Goal: Task Accomplishment & Management: Use online tool/utility

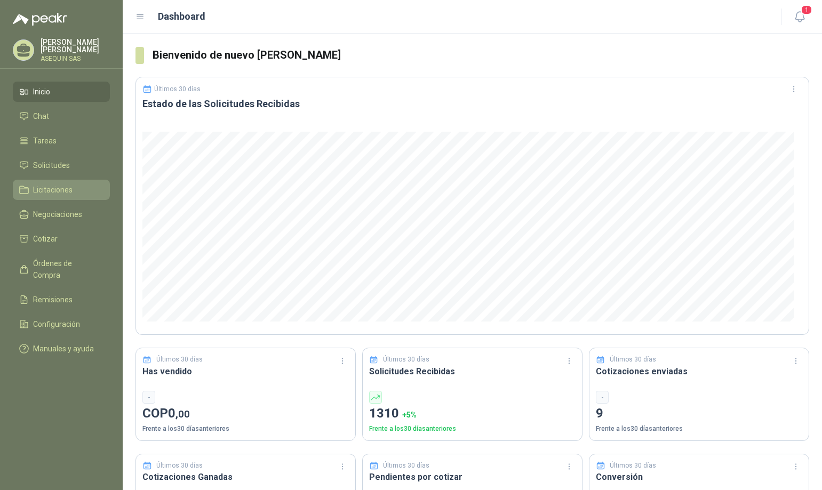
click at [47, 189] on span "Licitaciones" at bounding box center [52, 190] width 39 height 12
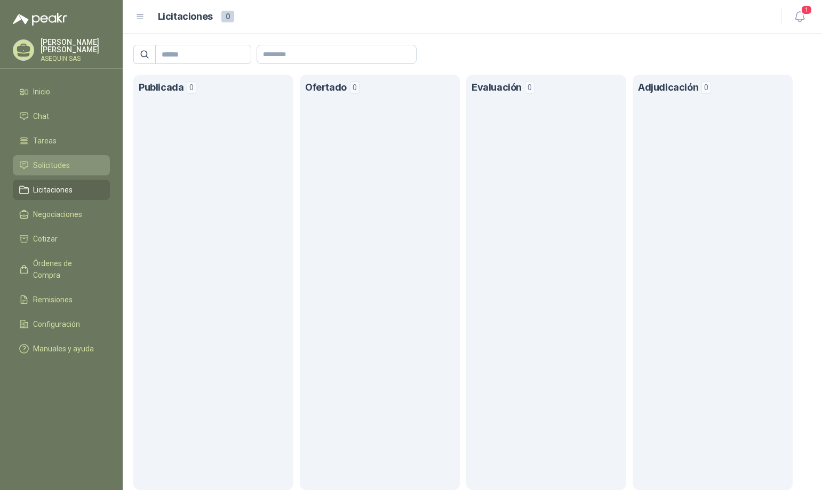
click at [43, 169] on span "Solicitudes" at bounding box center [51, 165] width 37 height 12
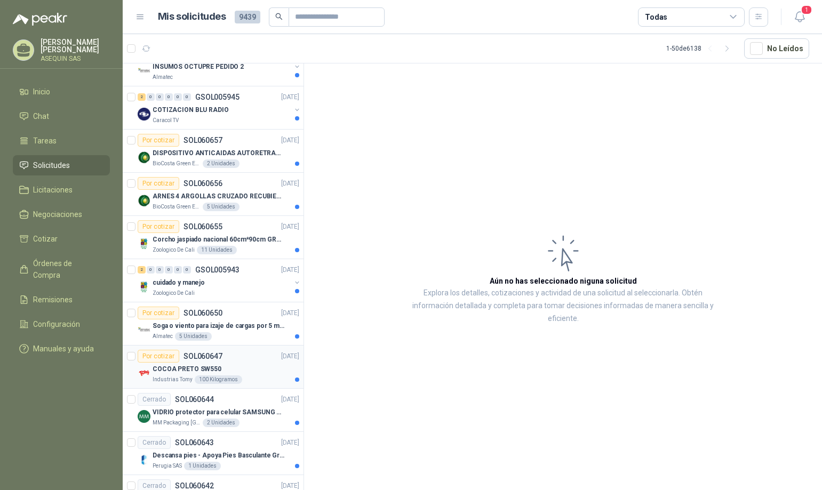
scroll to position [1646, 0]
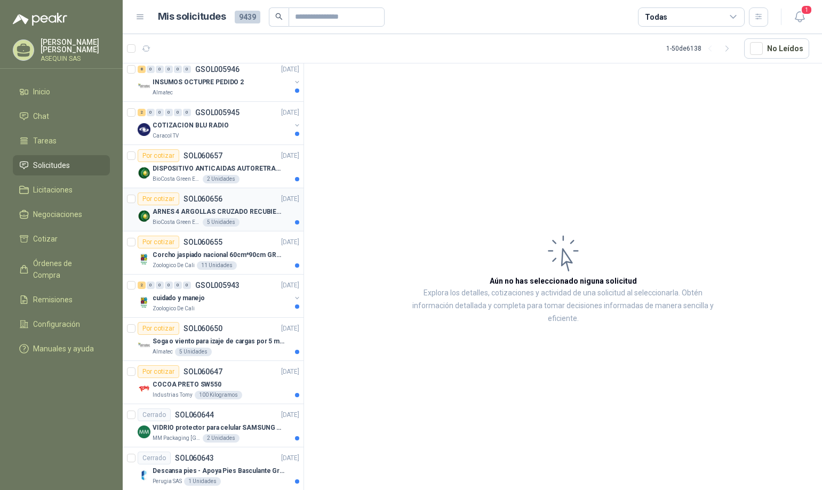
click at [159, 201] on div "Por cotizar" at bounding box center [159, 198] width 42 height 13
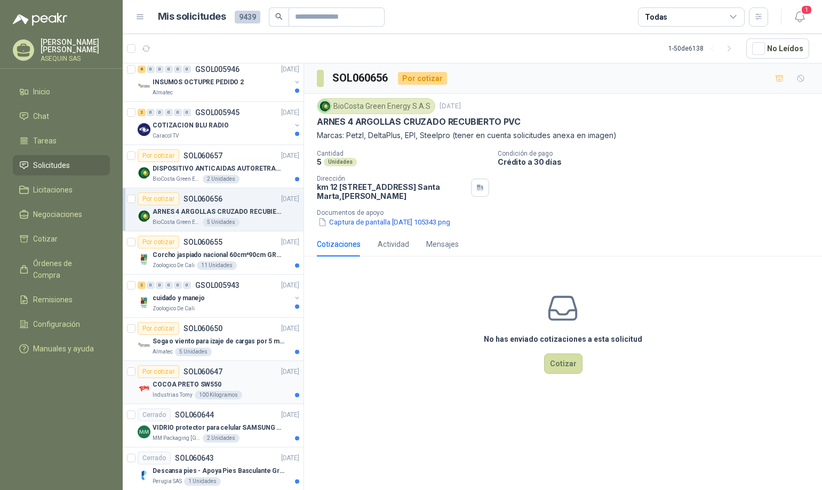
scroll to position [1753, 0]
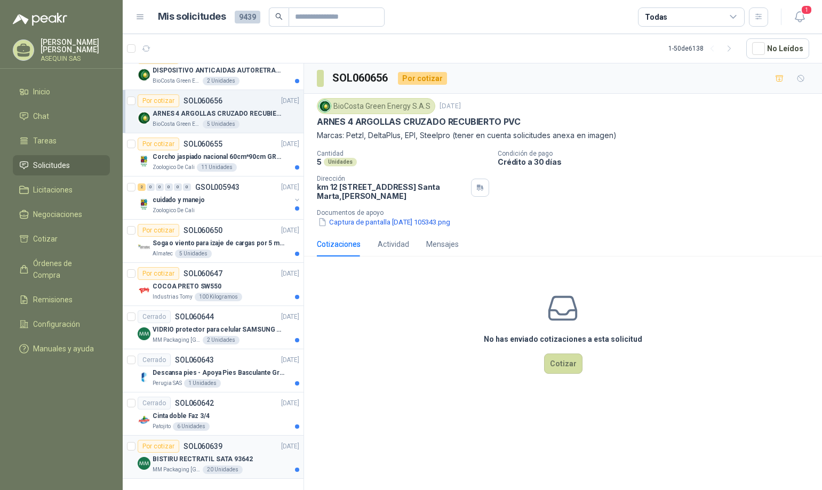
click at [169, 440] on div "Por cotizar" at bounding box center [159, 446] width 42 height 13
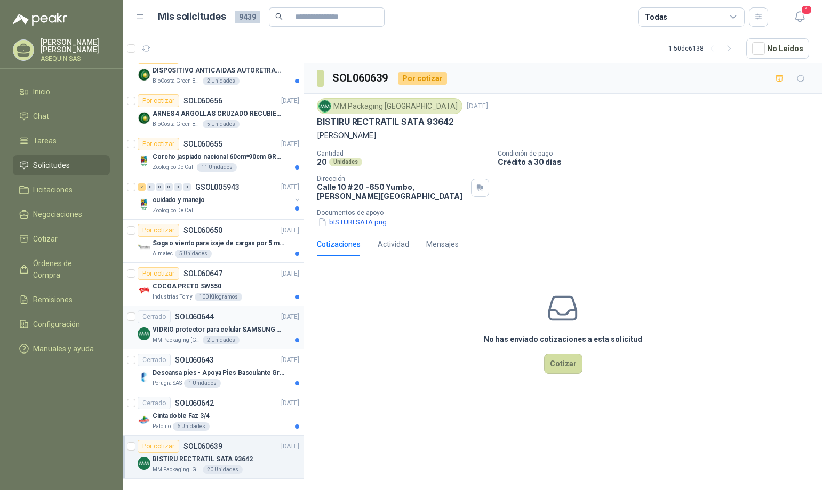
click at [171, 325] on p "VIDRIO protector para celular SAMSUNG GALAXI A16 5G" at bounding box center [219, 330] width 133 height 10
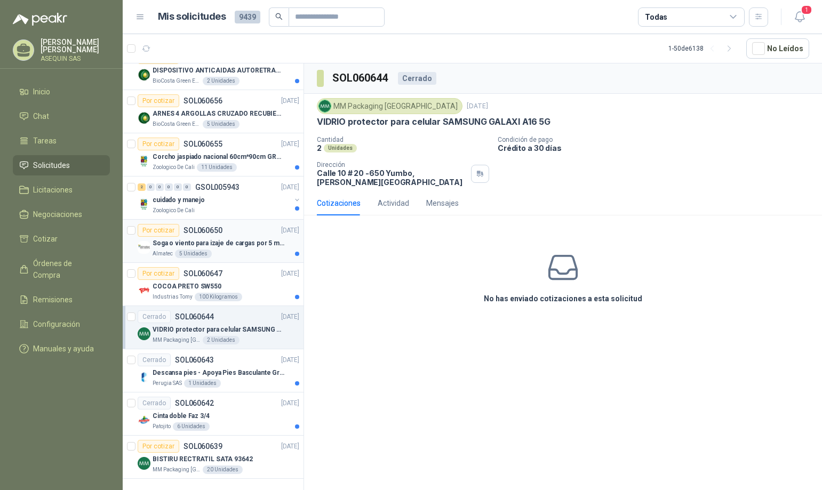
click at [162, 224] on div "Por cotizar" at bounding box center [159, 230] width 42 height 13
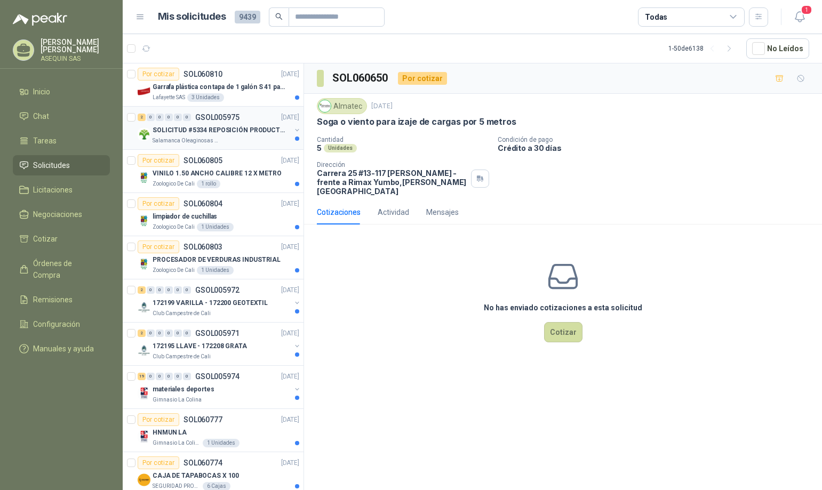
click at [189, 129] on p "SOLICITUD #5334 REPOSICIÓN PRODUCTOS" at bounding box center [219, 130] width 133 height 10
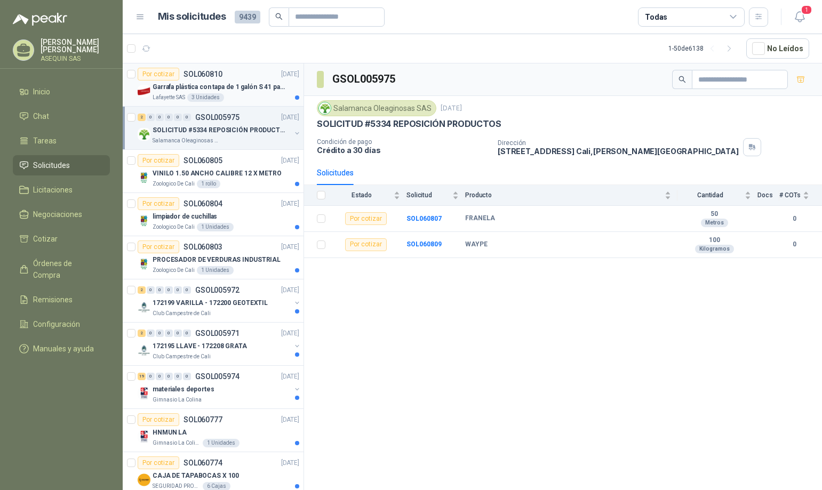
click at [172, 87] on p "Garrafa plástica con tapa de 1 galón S 41 para almacenar varsol, thiner y alcoh…" at bounding box center [219, 87] width 133 height 10
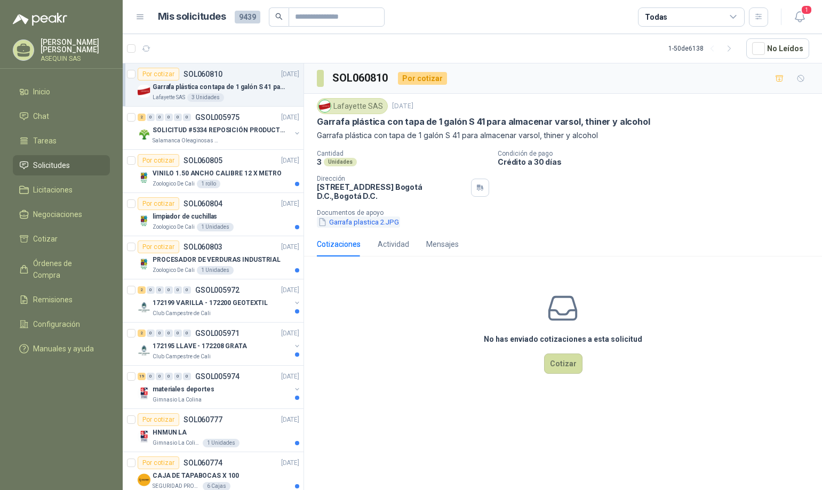
click at [348, 223] on button "Garrafa plastica 2.JPG" at bounding box center [358, 221] width 83 height 11
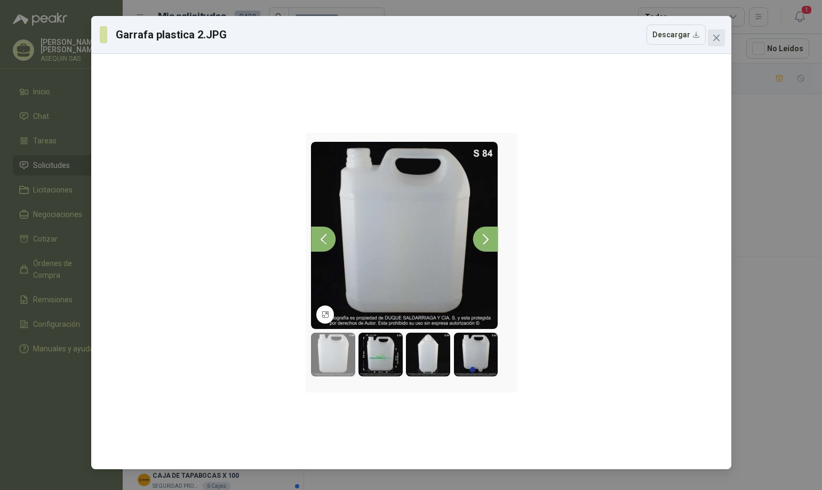
click at [716, 38] on icon "close" at bounding box center [715, 38] width 6 height 6
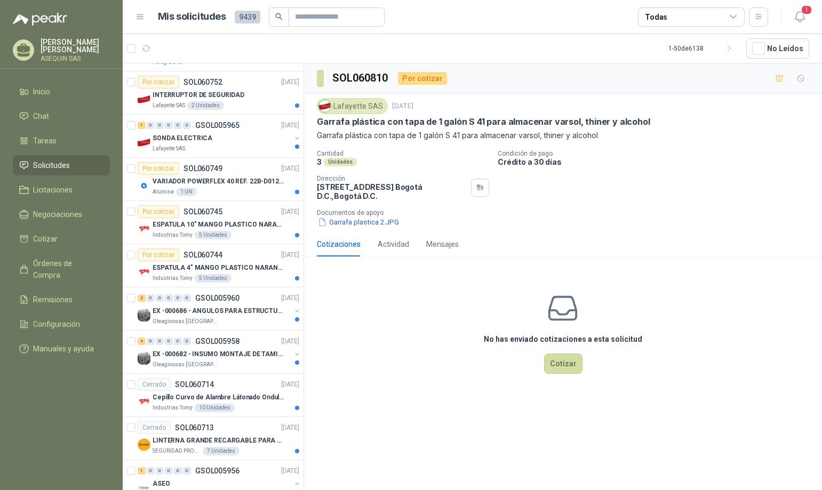
scroll to position [906, 0]
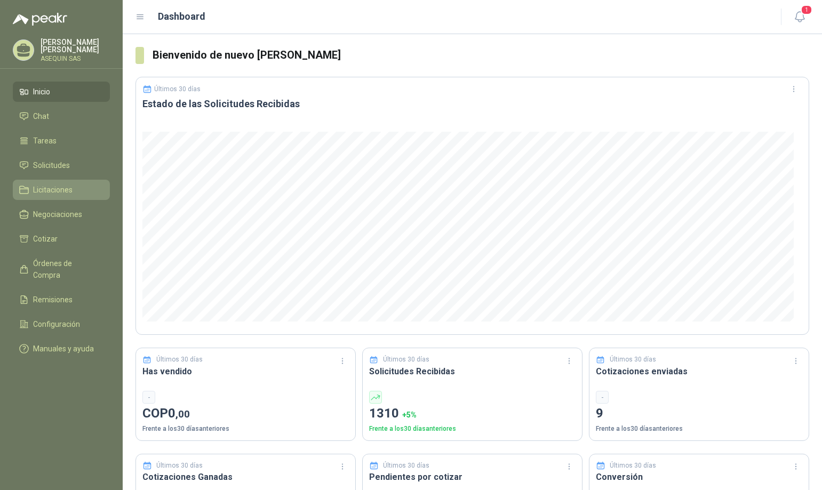
click at [48, 187] on span "Licitaciones" at bounding box center [52, 190] width 39 height 12
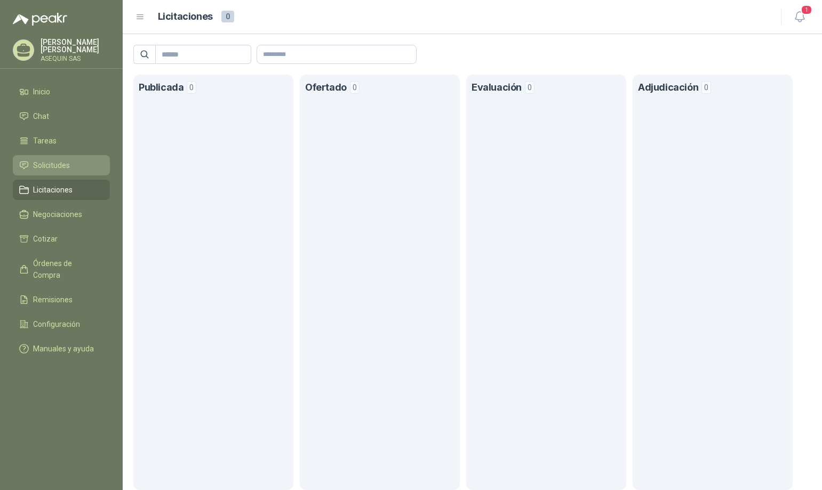
click at [54, 165] on span "Solicitudes" at bounding box center [51, 165] width 37 height 12
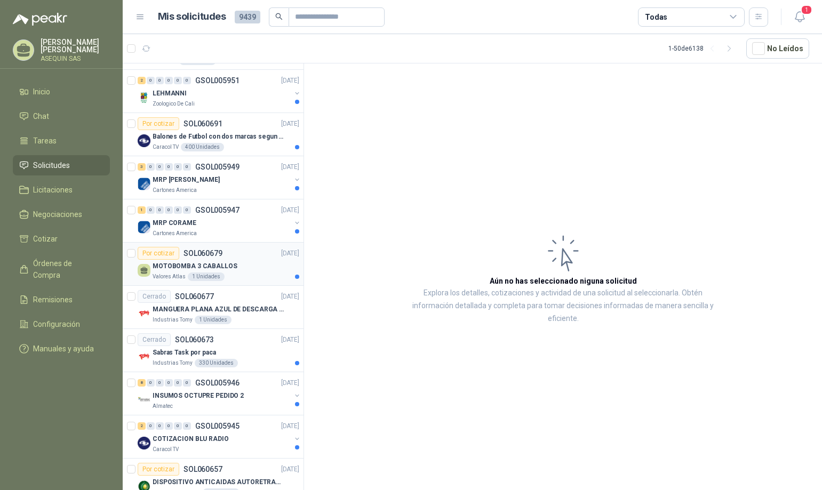
scroll to position [1333, 0]
click at [160, 255] on div "Por cotizar" at bounding box center [159, 252] width 42 height 13
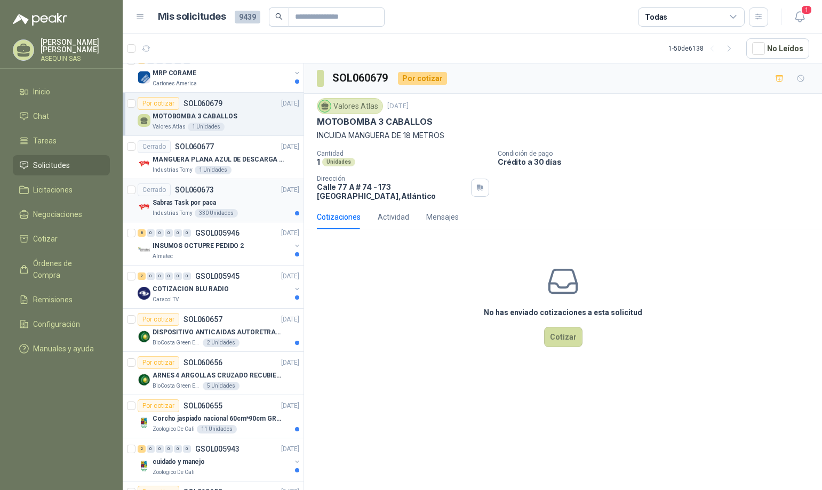
scroll to position [1493, 0]
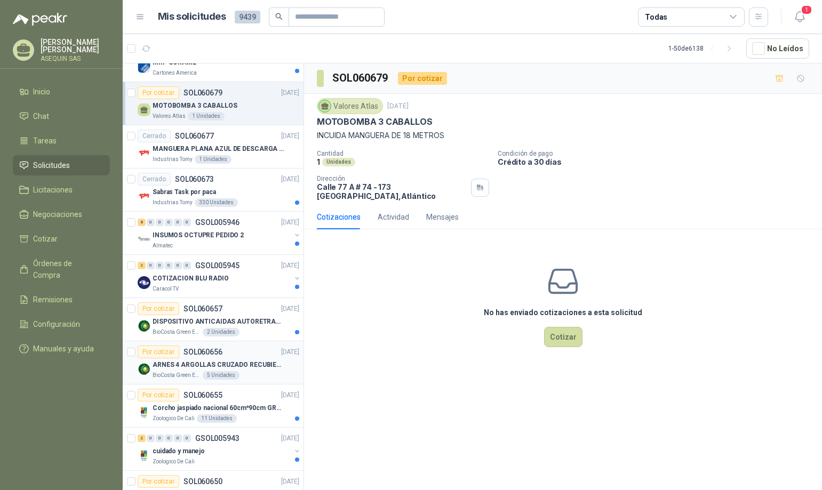
click at [166, 355] on div "Por cotizar" at bounding box center [159, 352] width 42 height 13
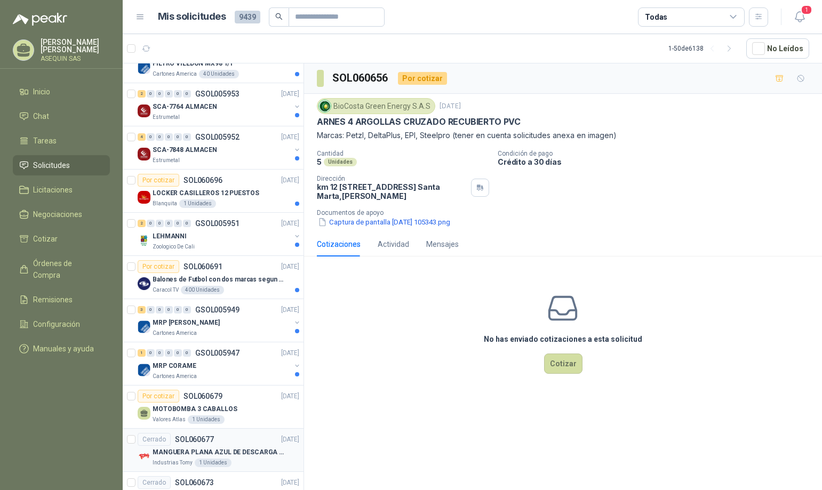
scroll to position [1166, 0]
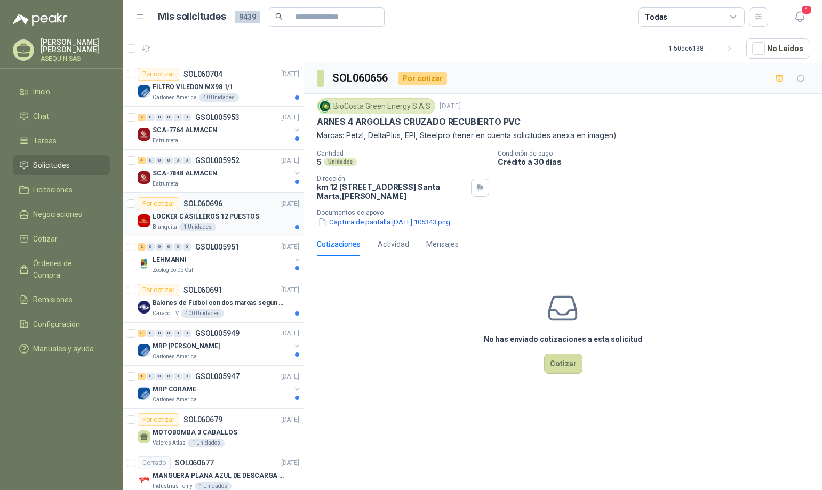
click at [163, 204] on div "Por cotizar" at bounding box center [159, 203] width 42 height 13
